Goal: Transaction & Acquisition: Book appointment/travel/reservation

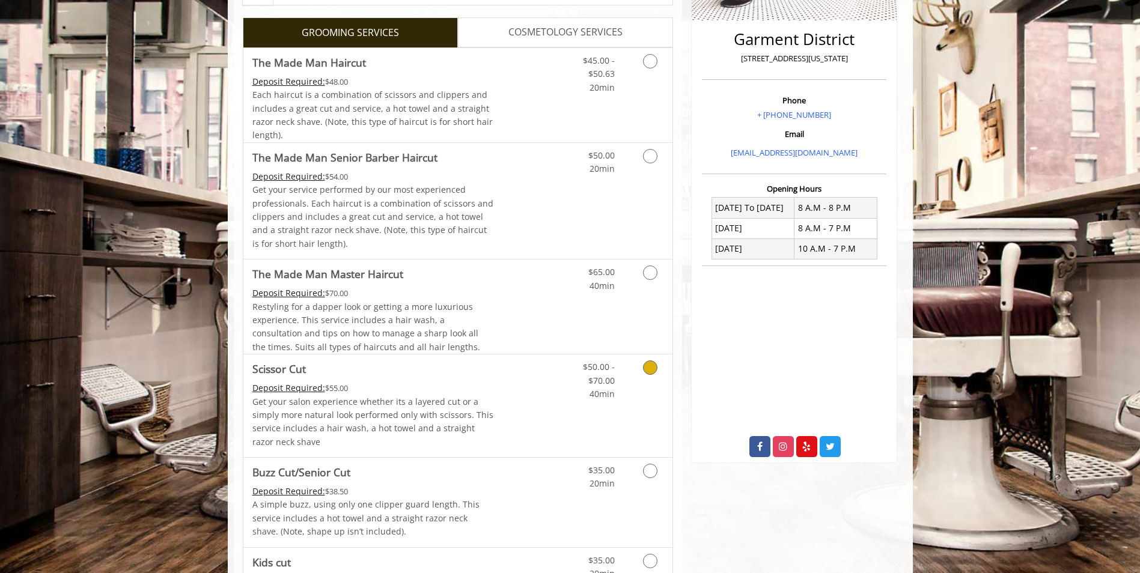
scroll to position [300, 0]
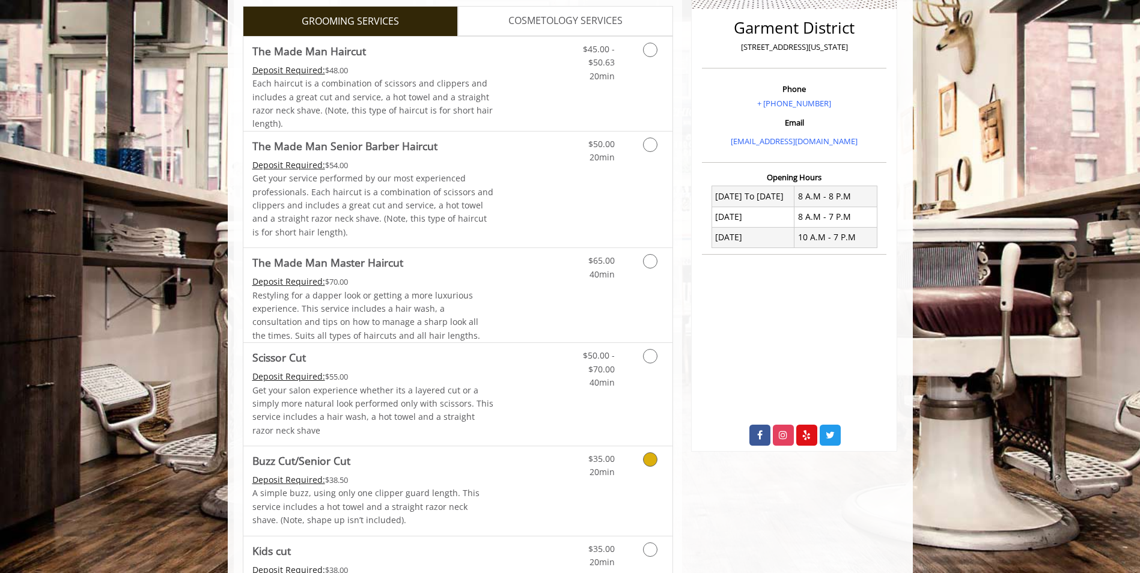
click at [650, 458] on icon "Grooming services" at bounding box center [650, 459] width 14 height 14
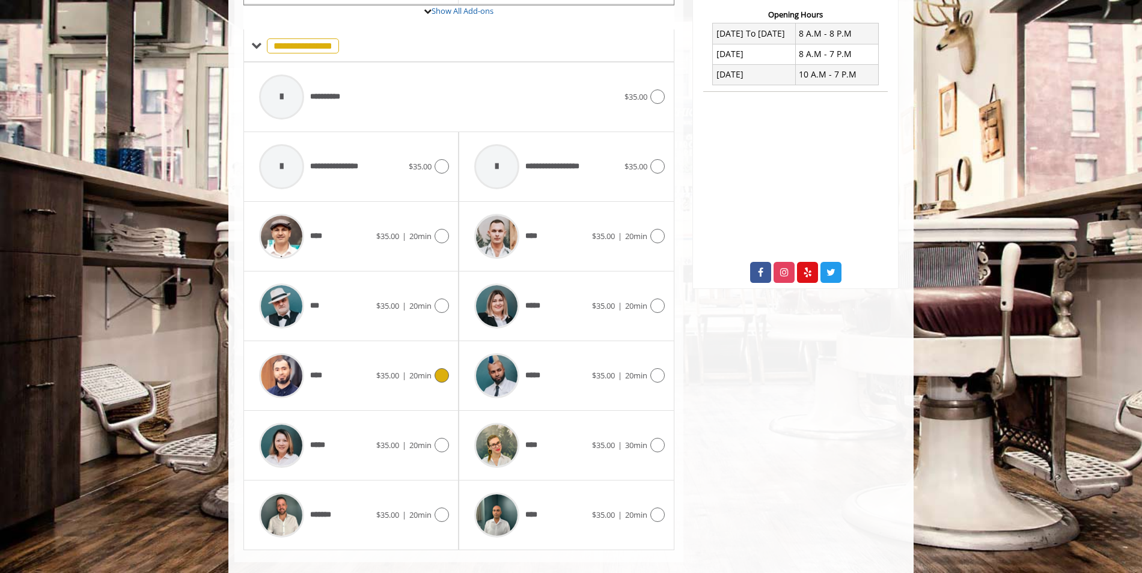
scroll to position [477, 0]
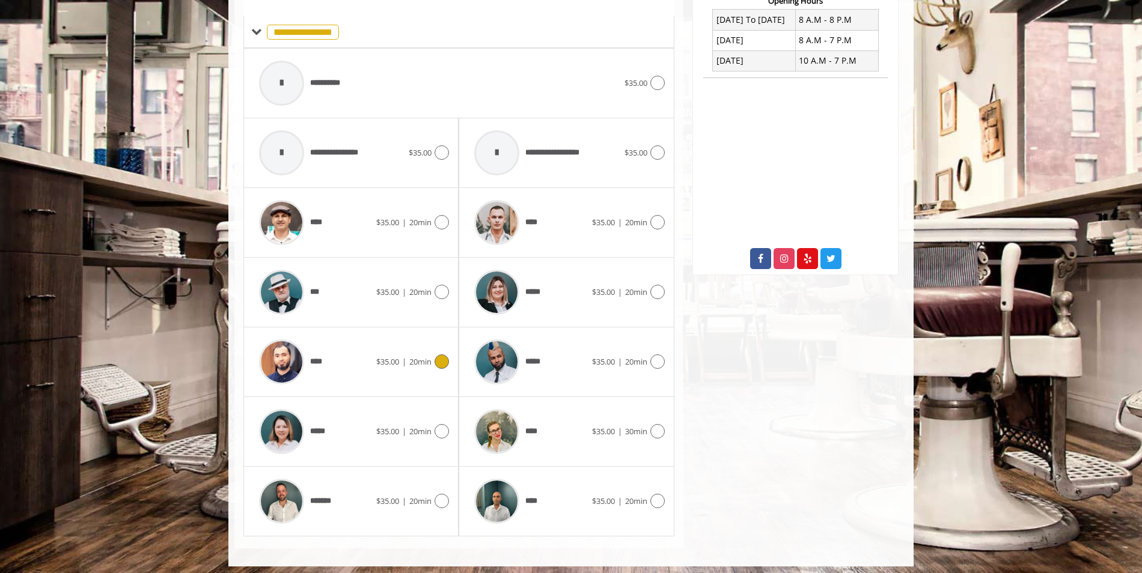
click at [446, 362] on icon at bounding box center [441, 362] width 14 height 14
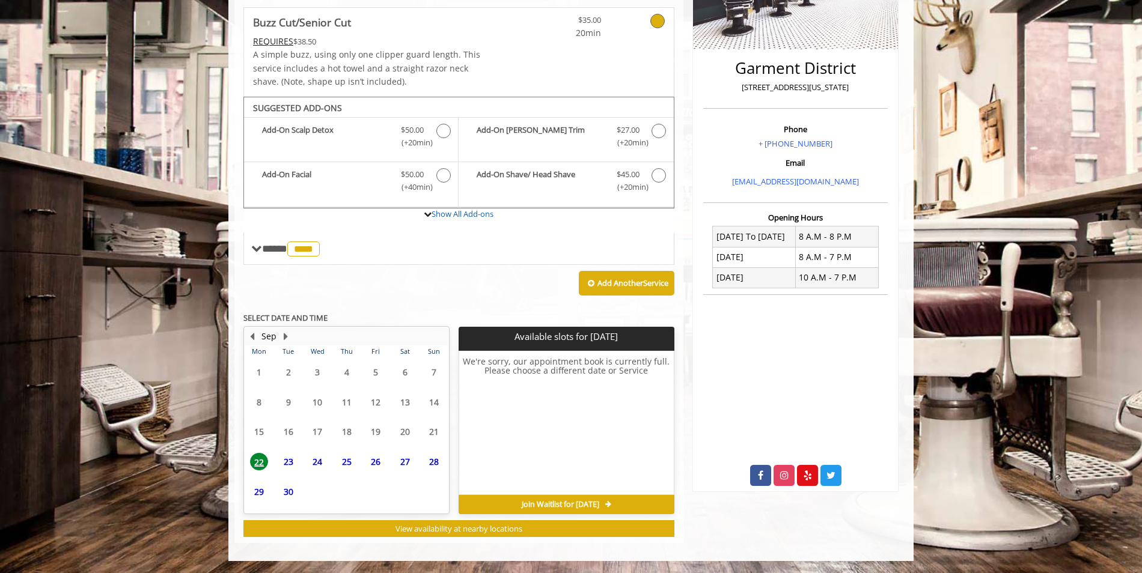
scroll to position [260, 0]
click at [293, 438] on span "23" at bounding box center [288, 438] width 18 height 17
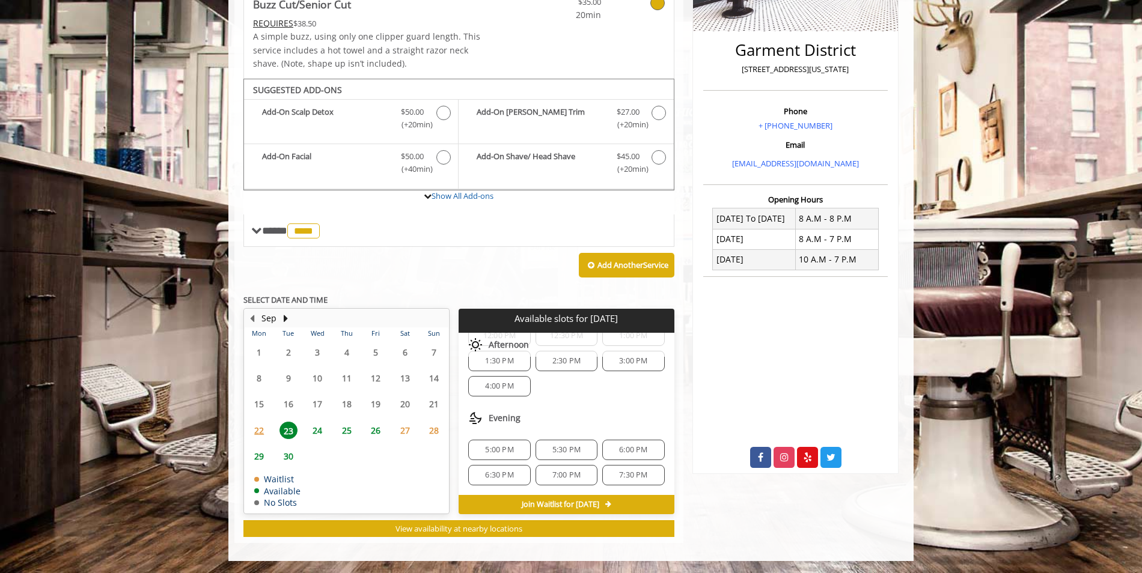
scroll to position [0, 0]
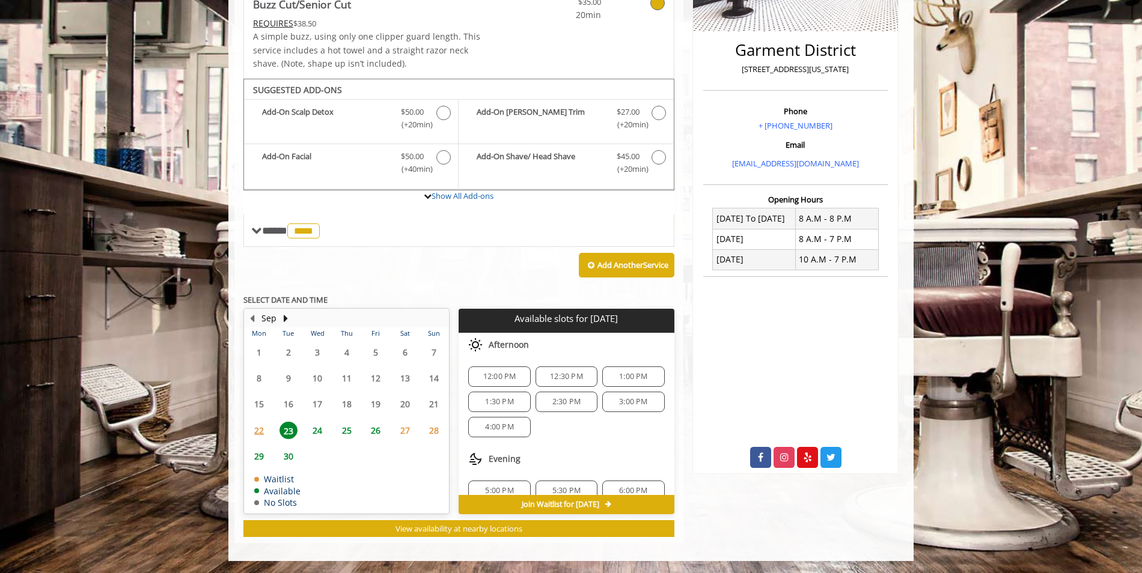
click at [268, 430] on span "22" at bounding box center [259, 430] width 18 height 17
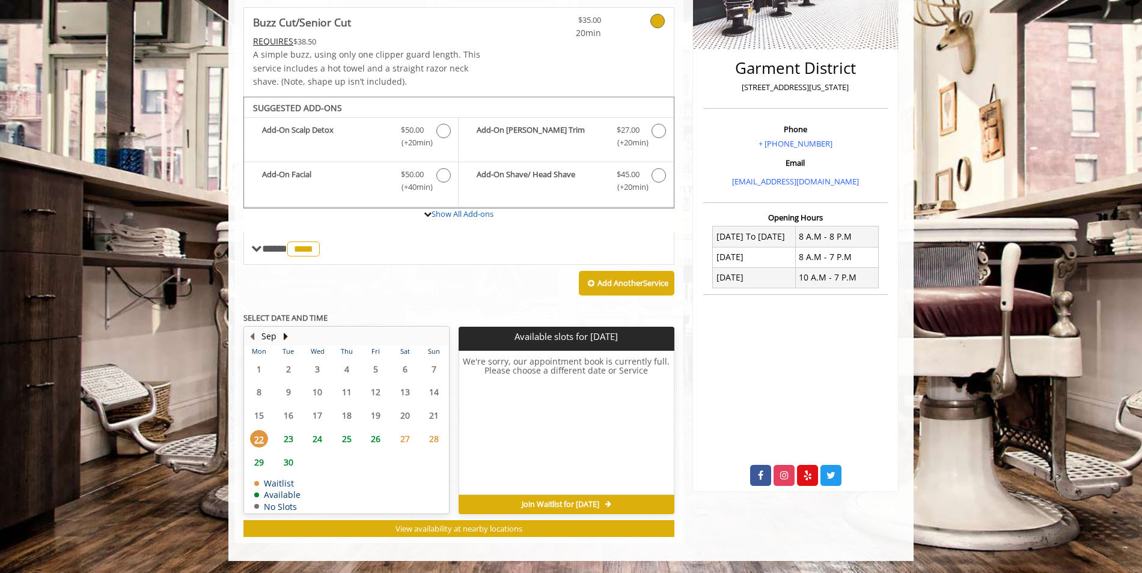
click at [322, 442] on span "24" at bounding box center [317, 438] width 18 height 17
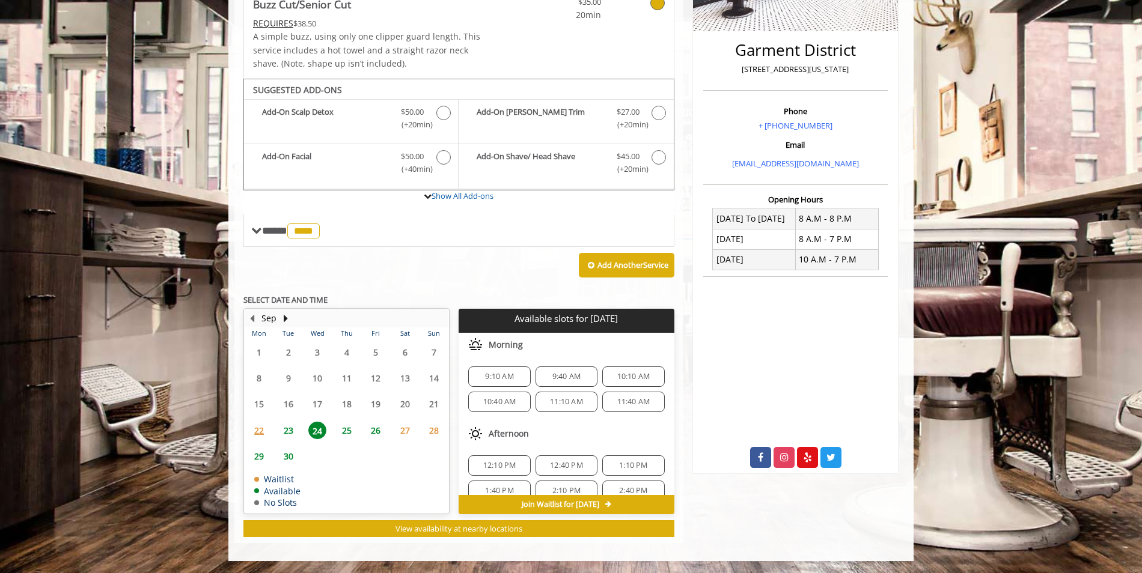
click at [347, 433] on span "25" at bounding box center [347, 430] width 18 height 17
click at [319, 433] on span "24" at bounding box center [317, 430] width 18 height 17
click at [288, 434] on span "23" at bounding box center [288, 430] width 18 height 17
